Goal: Browse casually

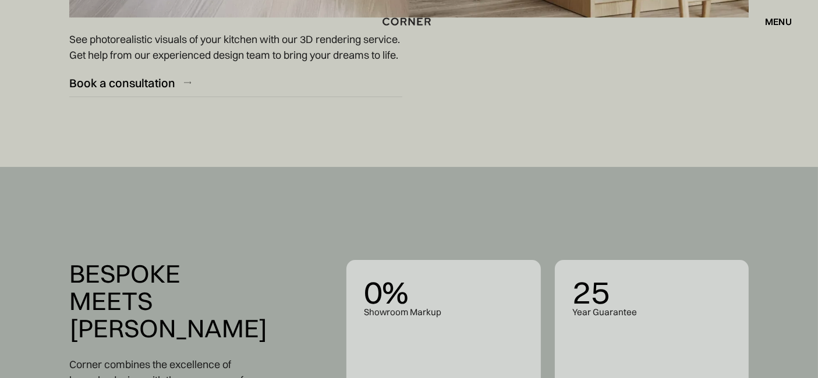
scroll to position [4011, 0]
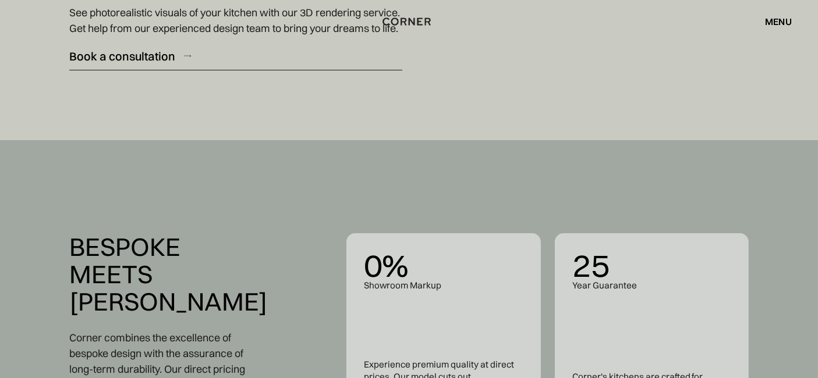
click at [142, 64] on div "Book a consultation" at bounding box center [122, 56] width 106 height 16
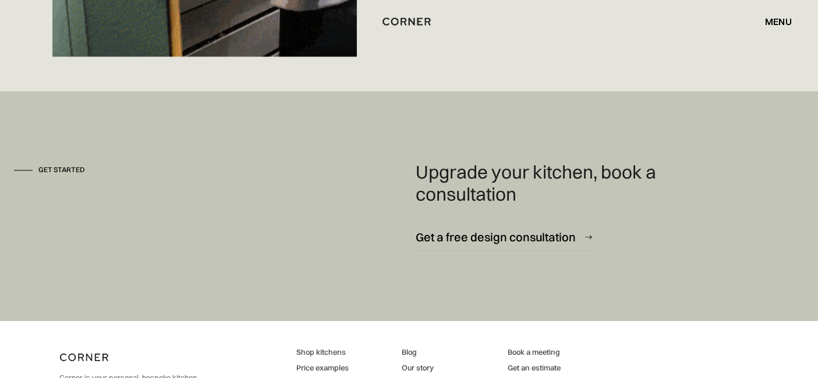
scroll to position [6987, 0]
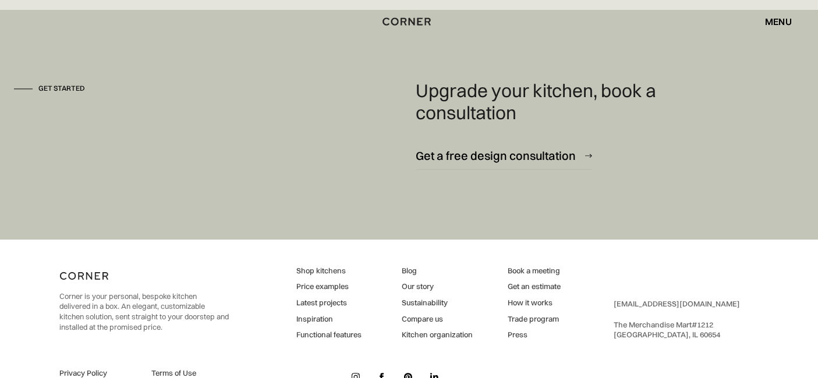
click at [521, 341] on link "Press" at bounding box center [534, 335] width 53 height 10
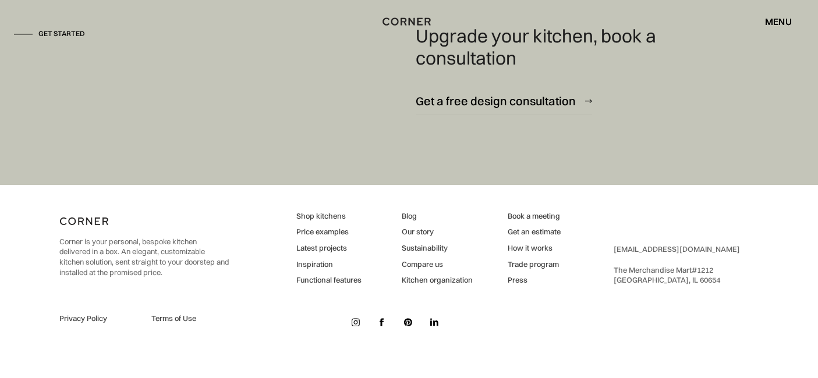
scroll to position [7080, 0]
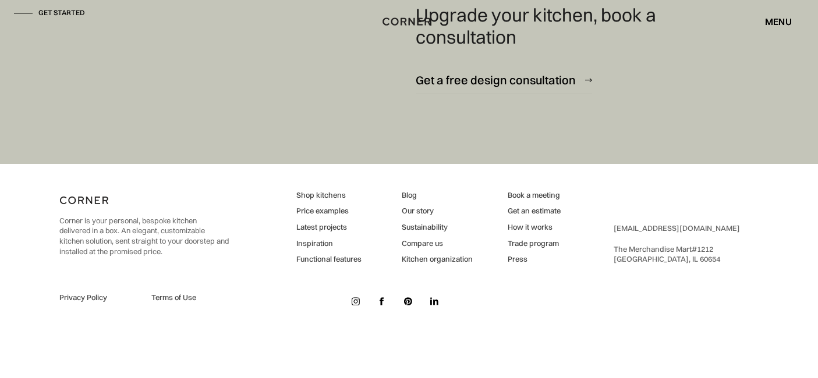
click at [379, 303] on link at bounding box center [381, 301] width 17 height 17
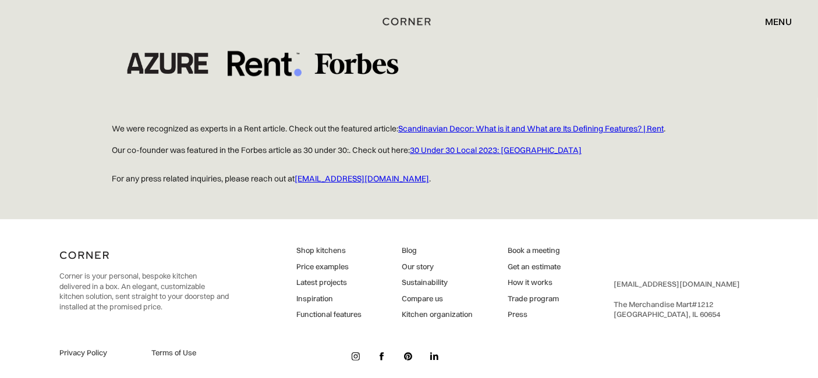
scroll to position [359, 0]
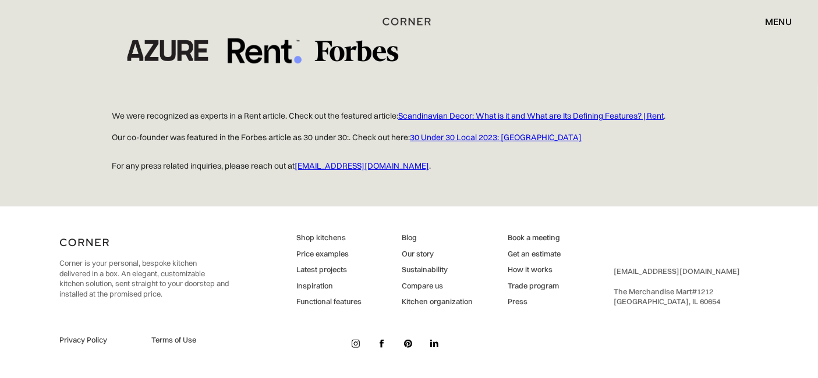
click at [381, 342] on img at bounding box center [382, 344] width 5 height 8
click at [376, 345] on link at bounding box center [381, 343] width 17 height 17
click at [378, 345] on link at bounding box center [381, 343] width 17 height 17
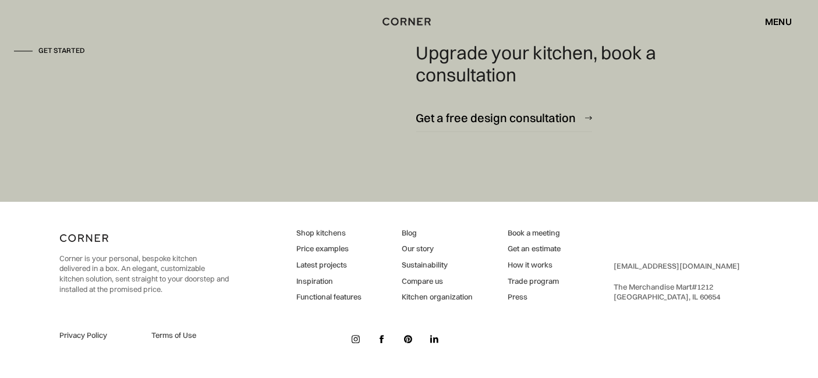
scroll to position [7080, 0]
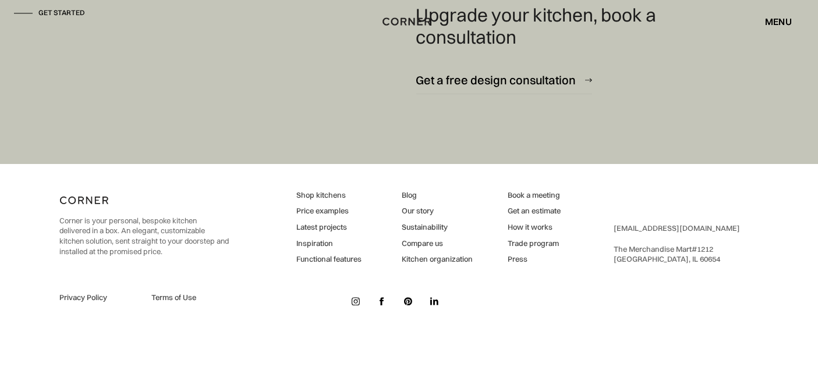
click at [384, 302] on link at bounding box center [381, 301] width 17 height 17
